Goal: Consume media (video, audio)

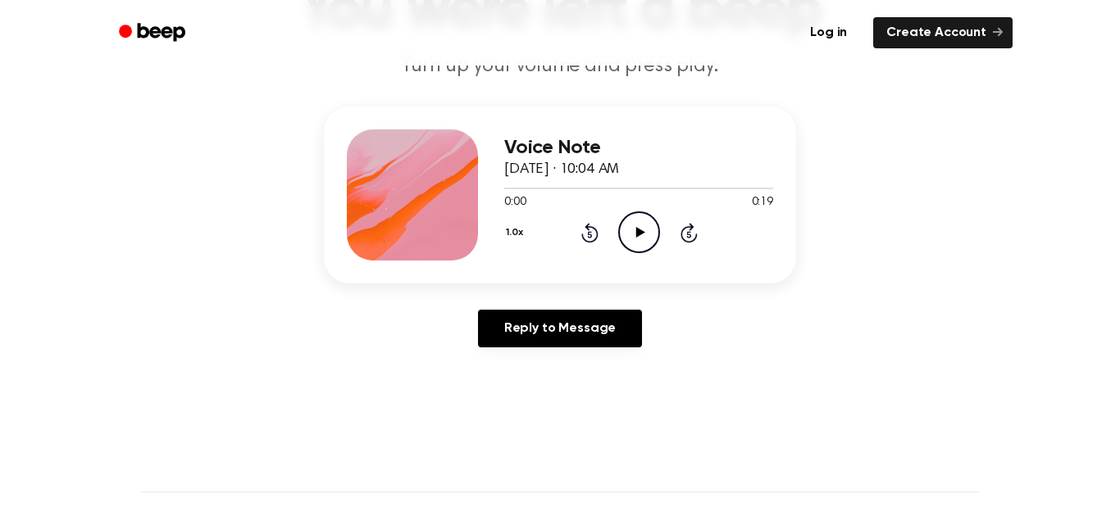
scroll to position [150, 0]
click at [640, 231] on icon at bounding box center [639, 232] width 9 height 11
click at [588, 234] on icon at bounding box center [589, 234] width 4 height 7
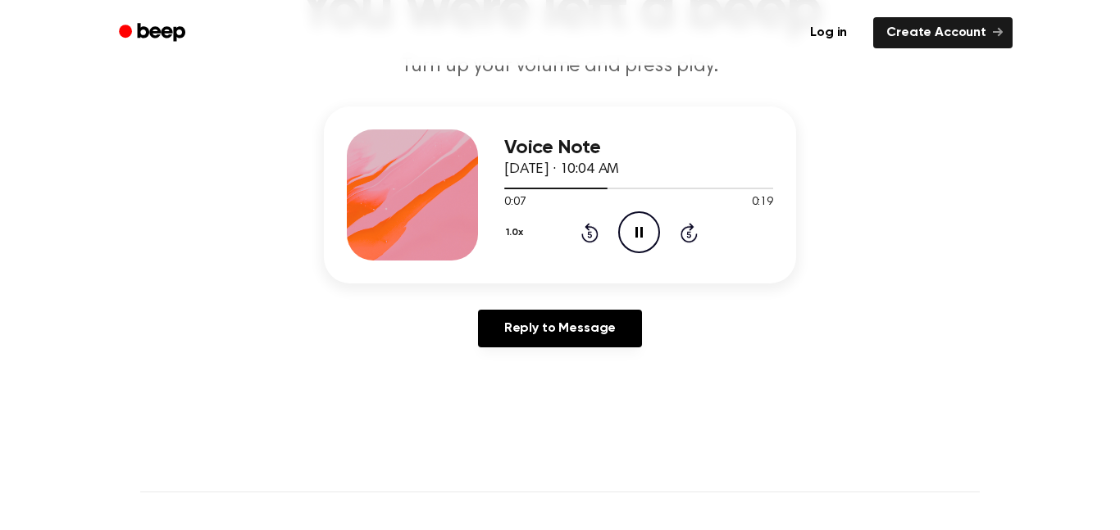
click at [639, 231] on icon "Pause Audio" at bounding box center [639, 233] width 42 height 42
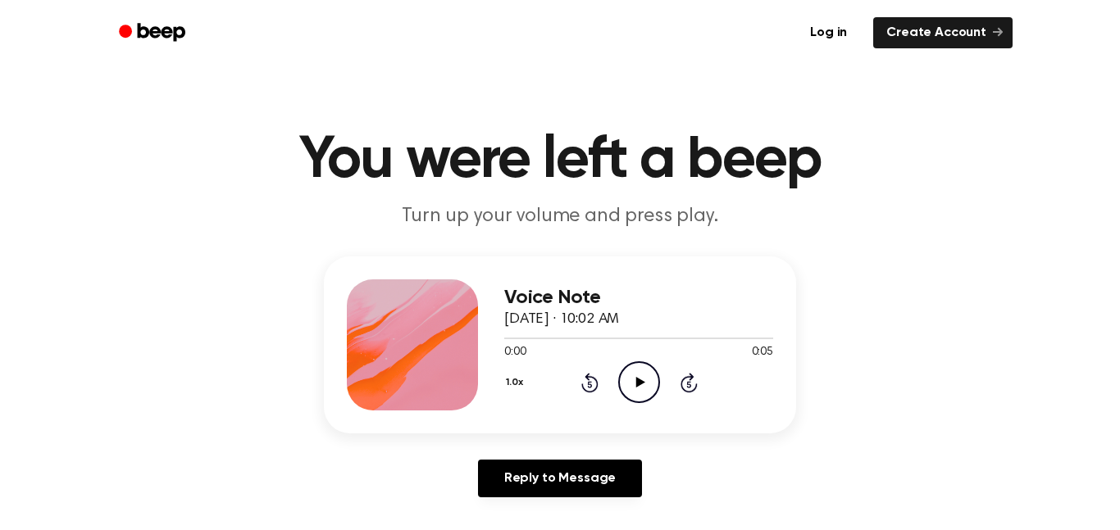
click at [641, 388] on icon "Play Audio" at bounding box center [639, 383] width 42 height 42
click at [638, 381] on icon "Pause Audio" at bounding box center [639, 383] width 42 height 42
